Goal: Task Accomplishment & Management: Use online tool/utility

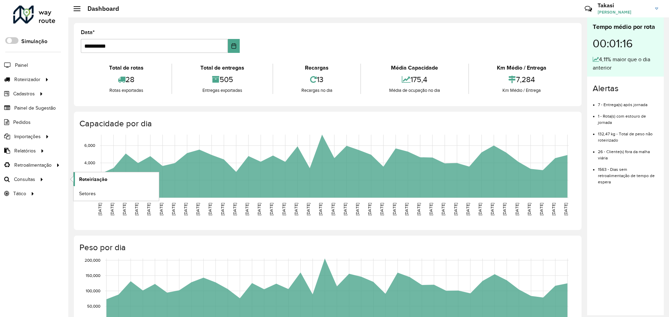
click at [95, 181] on span "Roteirização" at bounding box center [93, 179] width 28 height 7
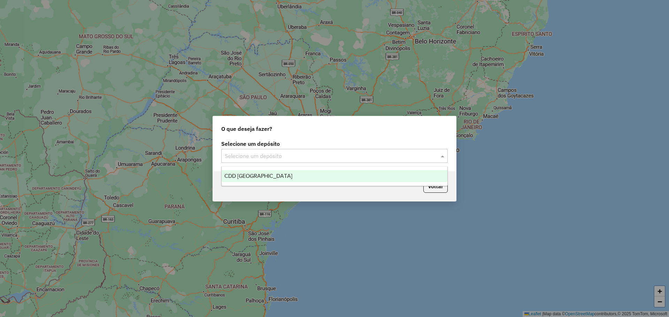
click at [348, 162] on div "Selecione um depósito" at bounding box center [334, 156] width 226 height 14
click at [267, 172] on div "CDD [GEOGRAPHIC_DATA]" at bounding box center [334, 176] width 226 height 12
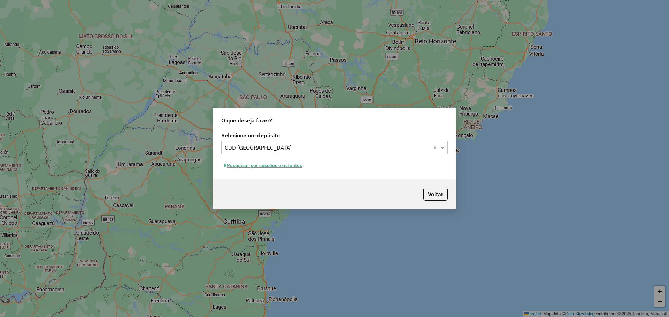
click at [290, 165] on button "Pesquisar por sessões existentes" at bounding box center [263, 165] width 84 height 11
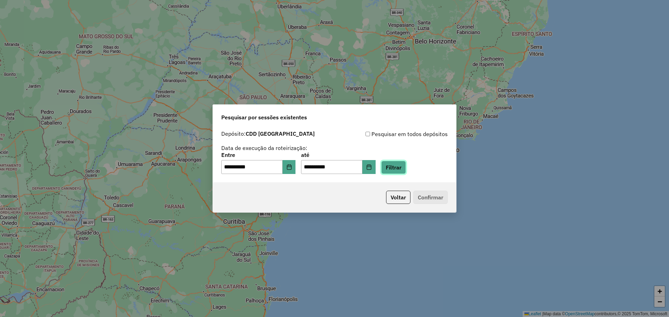
click at [402, 166] on button "Filtrar" at bounding box center [393, 167] width 25 height 13
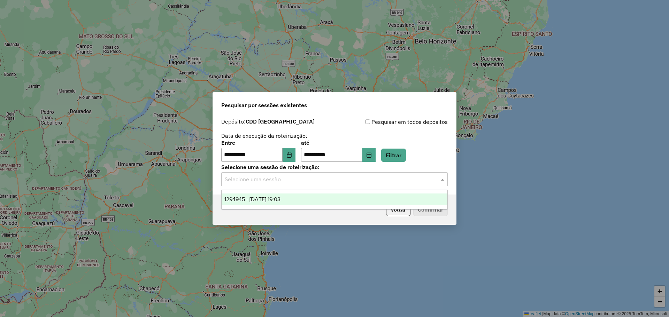
click at [435, 179] on div at bounding box center [334, 179] width 226 height 9
click at [252, 197] on span "1294945 - 15/10/2025 19:03" at bounding box center [252, 199] width 56 height 6
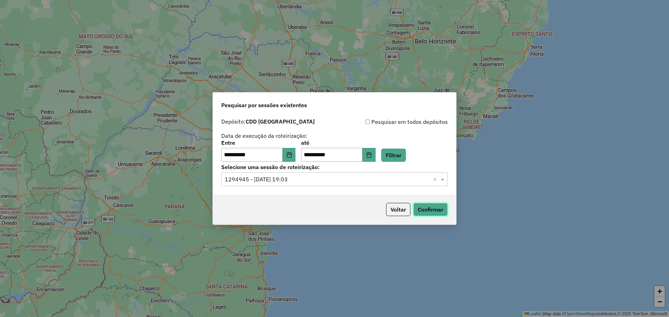
click at [424, 208] on button "Confirmar" at bounding box center [430, 209] width 34 height 13
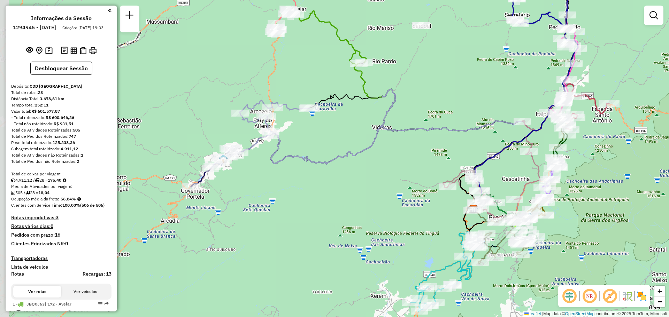
drag, startPoint x: 196, startPoint y: 191, endPoint x: 205, endPoint y: 200, distance: 12.8
click at [205, 200] on div "Janela de atendimento Grade de atendimento Capacidade Transportadoras Veículos …" at bounding box center [334, 158] width 669 height 317
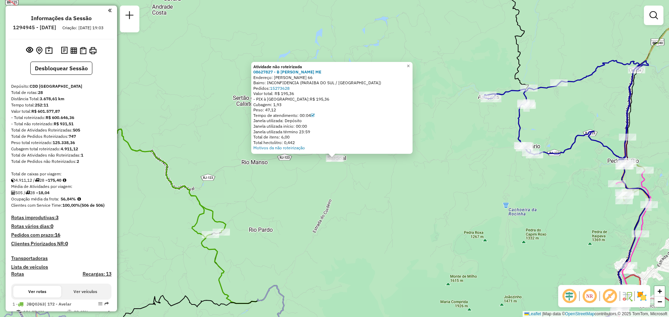
click at [352, 179] on div "Atividade não roteirizada 08627827 - B KARL SANTANA ME Endereço: NORBERTO VIEIR…" at bounding box center [334, 158] width 669 height 317
click at [369, 171] on div "Atividade não roteirizada 08627827 - B KARL SANTANA ME Endereço: NORBERTO VIEIR…" at bounding box center [334, 158] width 669 height 317
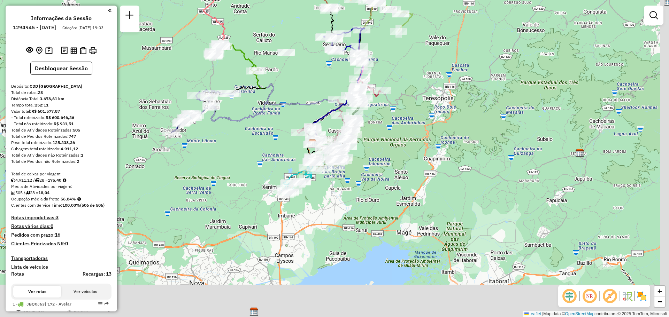
drag, startPoint x: 456, startPoint y: 192, endPoint x: 385, endPoint y: 74, distance: 137.6
click at [385, 74] on div "Janela de atendimento Grade de atendimento Capacidade Transportadoras Veículos …" at bounding box center [334, 158] width 669 height 317
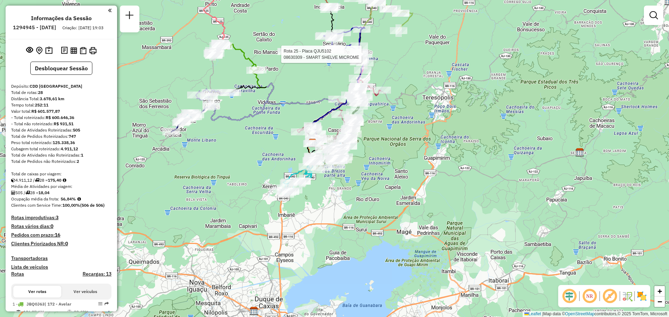
click at [640, 298] on img at bounding box center [641, 296] width 11 height 11
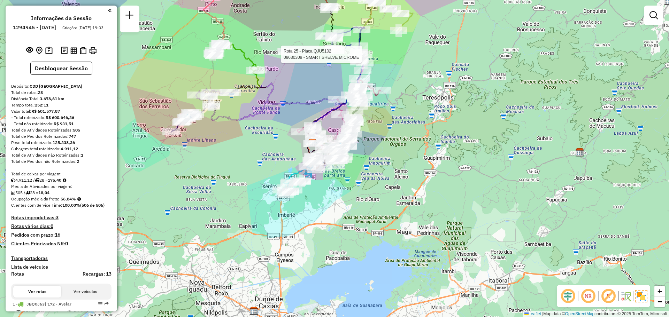
drag, startPoint x: 525, startPoint y: 118, endPoint x: 490, endPoint y: 285, distance: 169.9
click at [498, 297] on div "Rota 25 - Placa QJU5102 08630309 - SMART SHELVE MICROME Janela de atendimento G…" at bounding box center [334, 158] width 669 height 317
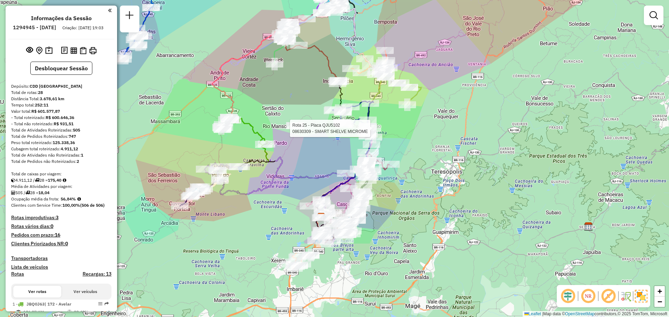
drag, startPoint x: 430, startPoint y: 203, endPoint x: 413, endPoint y: 154, distance: 52.1
click at [464, 94] on div "Rota 25 - Placa QJU5102 08630309 - SMART SHELVE MICROME Janela de atendimento G…" at bounding box center [334, 158] width 669 height 317
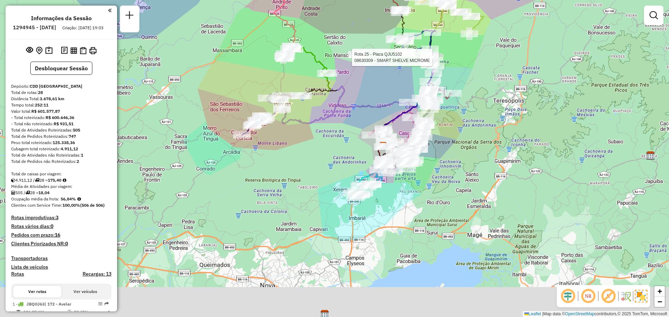
drag, startPoint x: 365, startPoint y: 264, endPoint x: 429, endPoint y: 196, distance: 93.1
click at [429, 196] on div "Rota 25 - Placa QJU5102 08630309 - SMART SHELVE MICROME Janela de atendimento G…" at bounding box center [334, 158] width 669 height 317
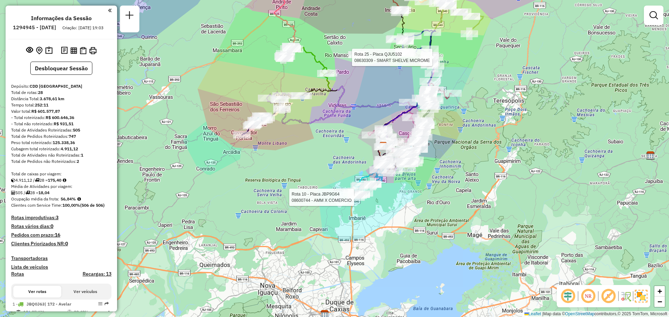
select select "**********"
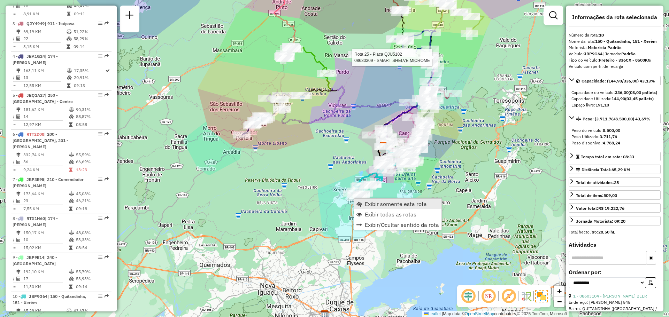
scroll to position [639, 0]
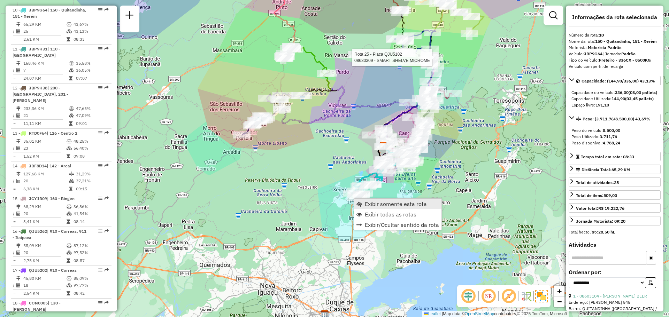
click at [365, 201] on span "Exibir somente esta rota" at bounding box center [396, 204] width 62 height 6
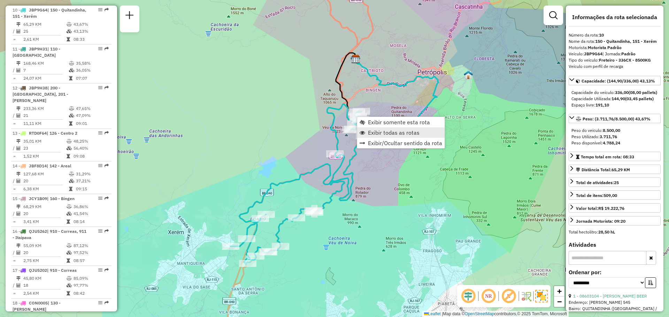
click at [372, 133] on span "Exibir todas as rotas" at bounding box center [394, 133] width 52 height 6
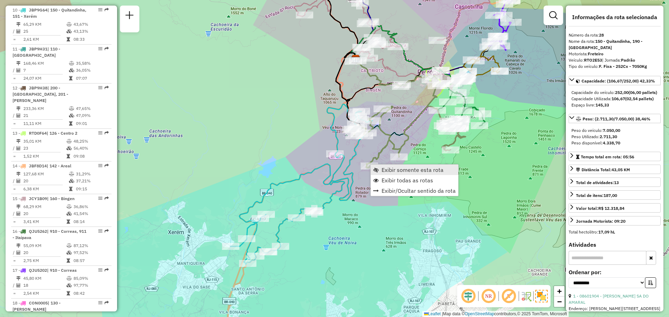
scroll to position [1151, 0]
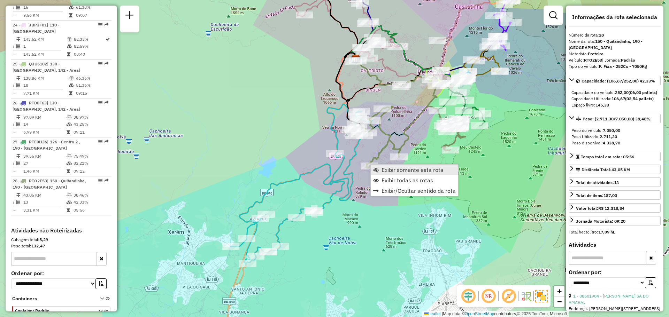
click at [376, 168] on span "Exibir somente esta rota" at bounding box center [376, 170] width 6 height 6
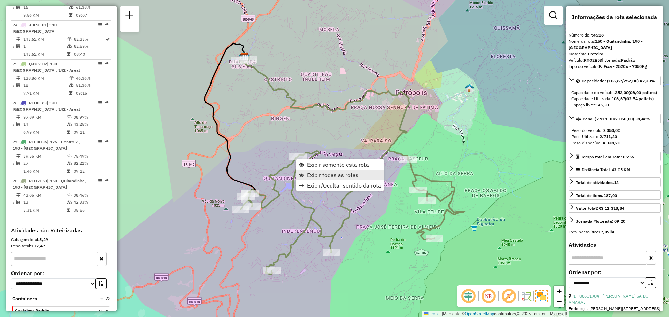
click at [324, 178] on span "Exibir todas as rotas" at bounding box center [333, 175] width 52 height 6
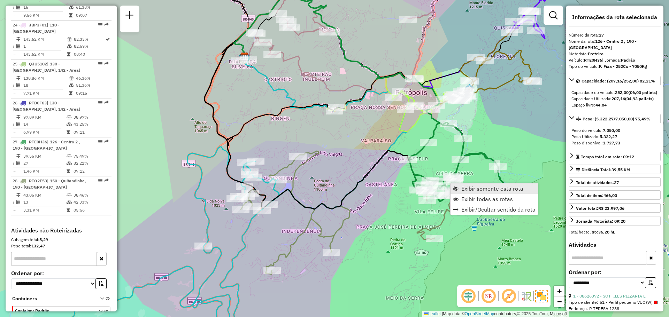
click at [458, 187] on span "Exibir somente esta rota" at bounding box center [456, 189] width 6 height 6
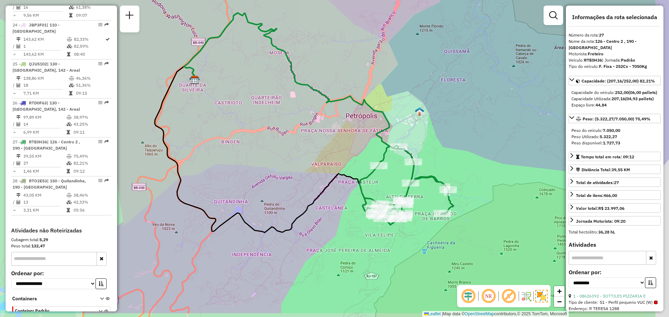
drag, startPoint x: 488, startPoint y: 188, endPoint x: 457, endPoint y: 153, distance: 46.9
click at [457, 153] on div "Janela de atendimento Grade de atendimento Capacidade Transportadoras Veículos …" at bounding box center [334, 158] width 669 height 317
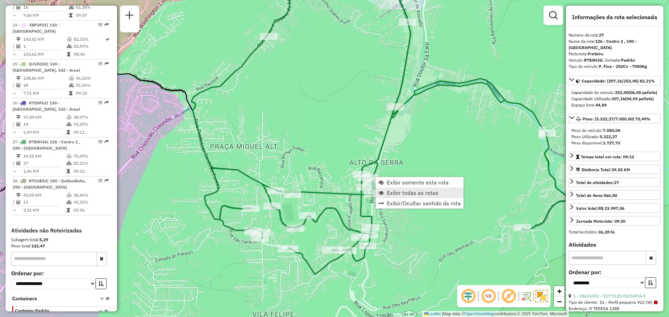
click at [393, 194] on span "Exibir todas as rotas" at bounding box center [413, 193] width 52 height 6
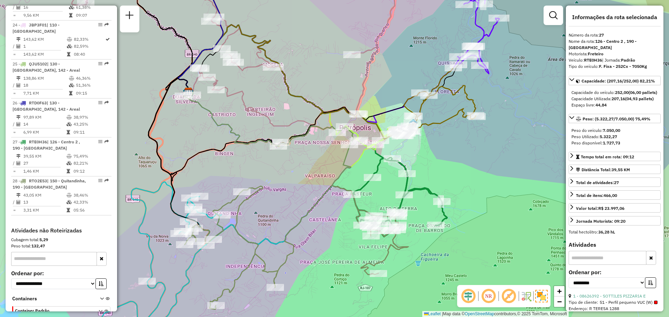
drag, startPoint x: 439, startPoint y: 134, endPoint x: 379, endPoint y: 178, distance: 74.7
click at [395, 180] on div "Janela de atendimento Grade de atendimento Capacidade Transportadoras Veículos …" at bounding box center [334, 158] width 669 height 317
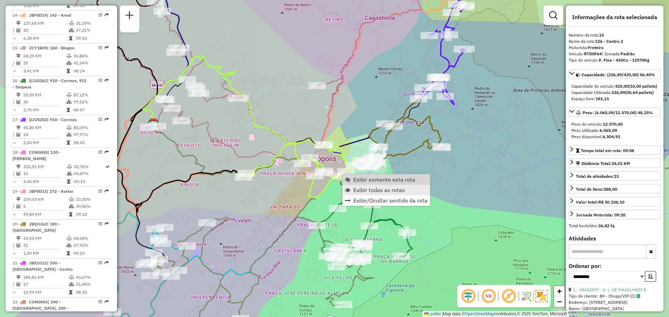
scroll to position [750, 0]
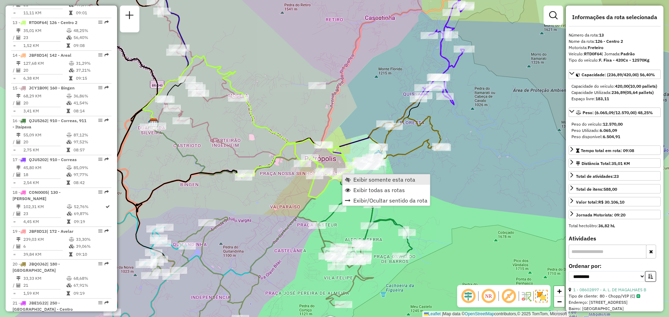
click at [363, 181] on span "Exibir somente esta rota" at bounding box center [384, 180] width 62 height 6
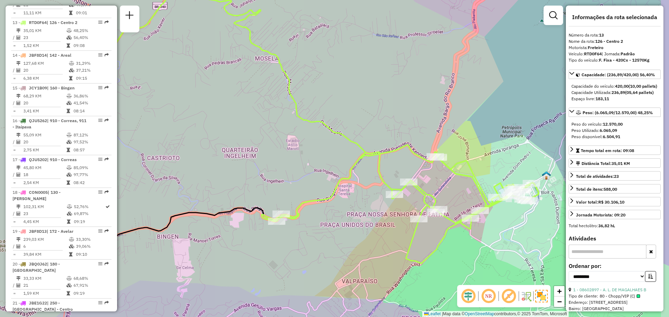
drag, startPoint x: 363, startPoint y: 181, endPoint x: 252, endPoint y: 118, distance: 127.3
click at [252, 118] on div "Janela de atendimento Grade de atendimento Capacidade Transportadoras Veículos …" at bounding box center [334, 158] width 669 height 317
